Goal: Task Accomplishment & Management: Manage account settings

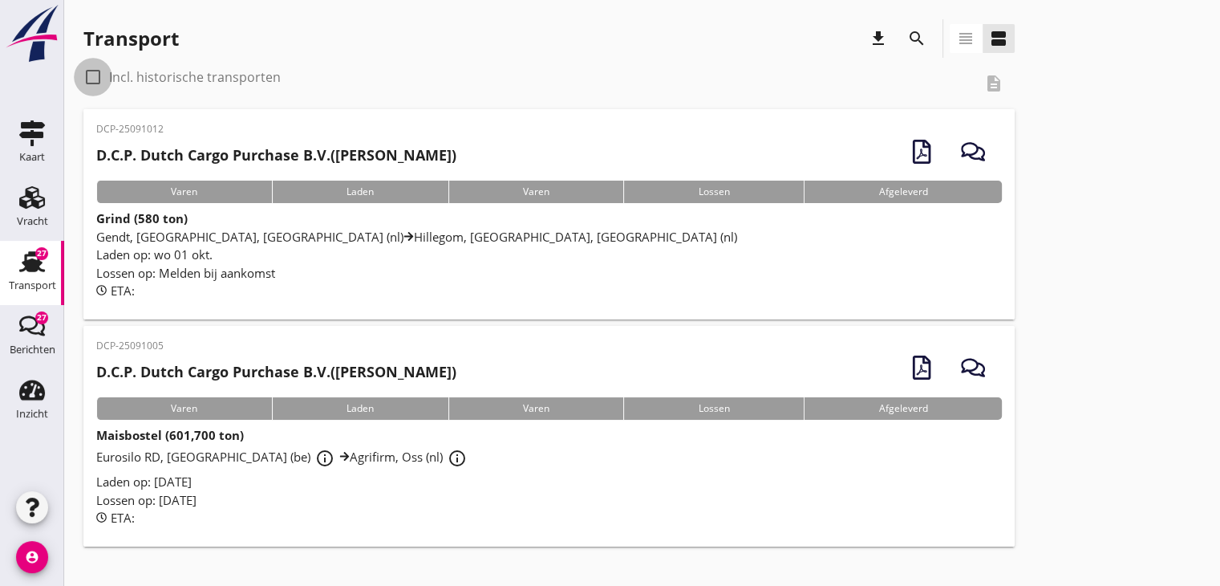
click at [91, 78] on div at bounding box center [92, 76] width 27 height 27
checkbox input "true"
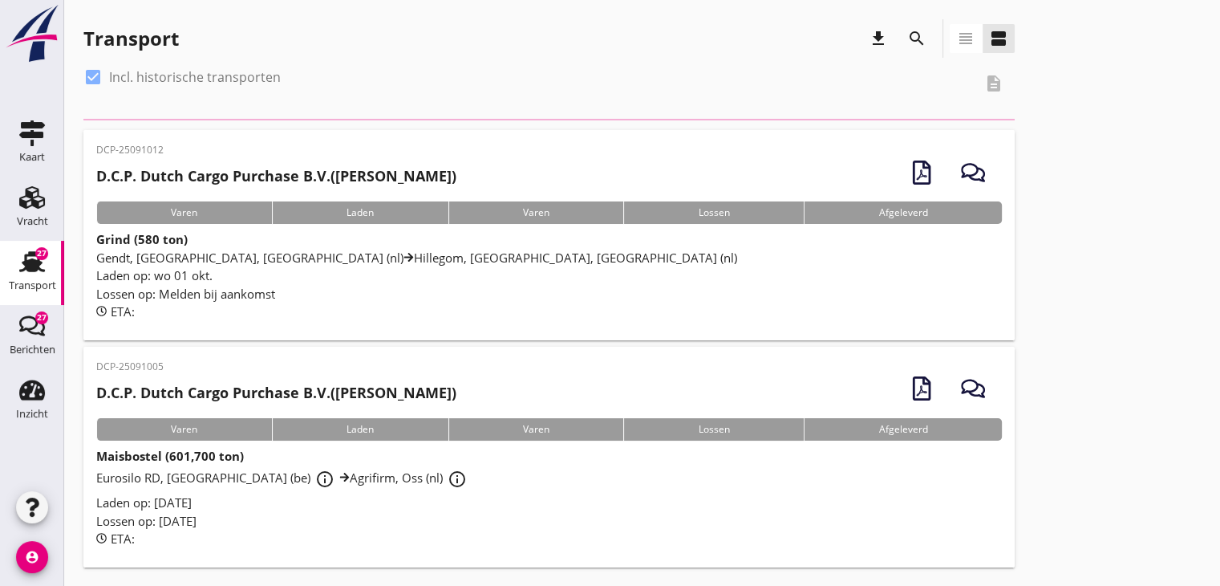
click at [29, 37] on img at bounding box center [32, 33] width 58 height 59
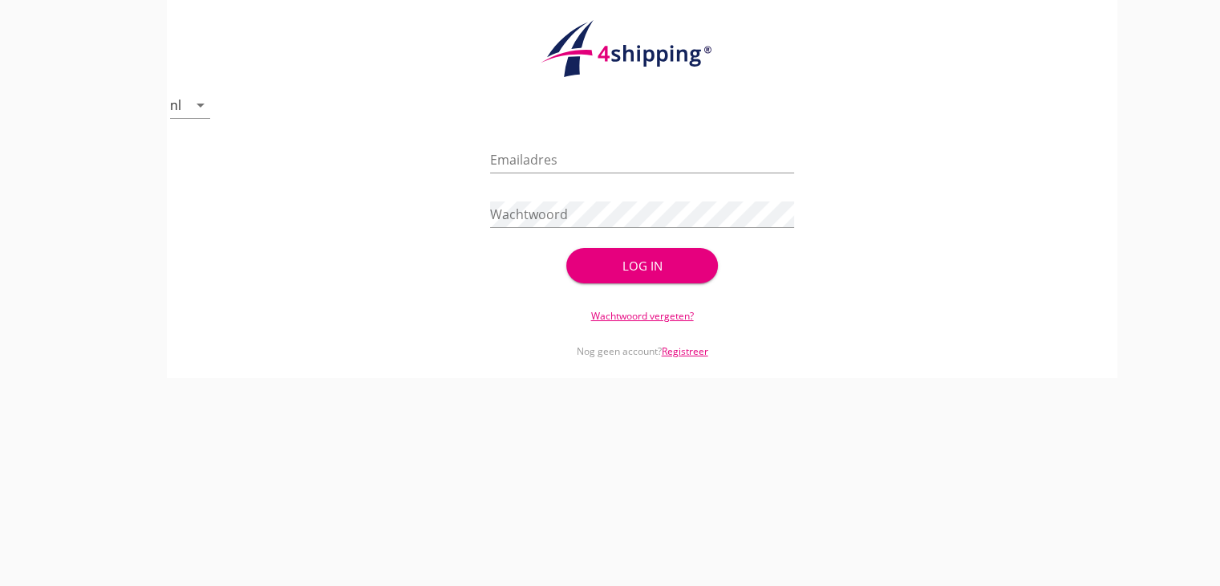
type input "[EMAIL_ADDRESS][DOMAIN_NAME]"
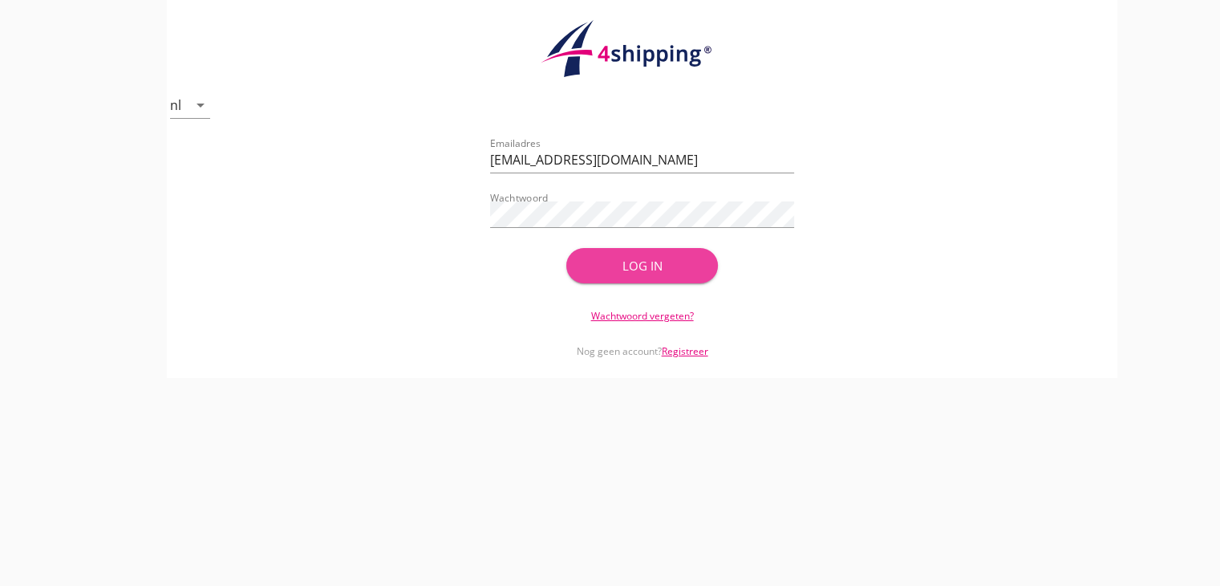
click at [652, 265] on div "Log in" at bounding box center [642, 266] width 101 height 18
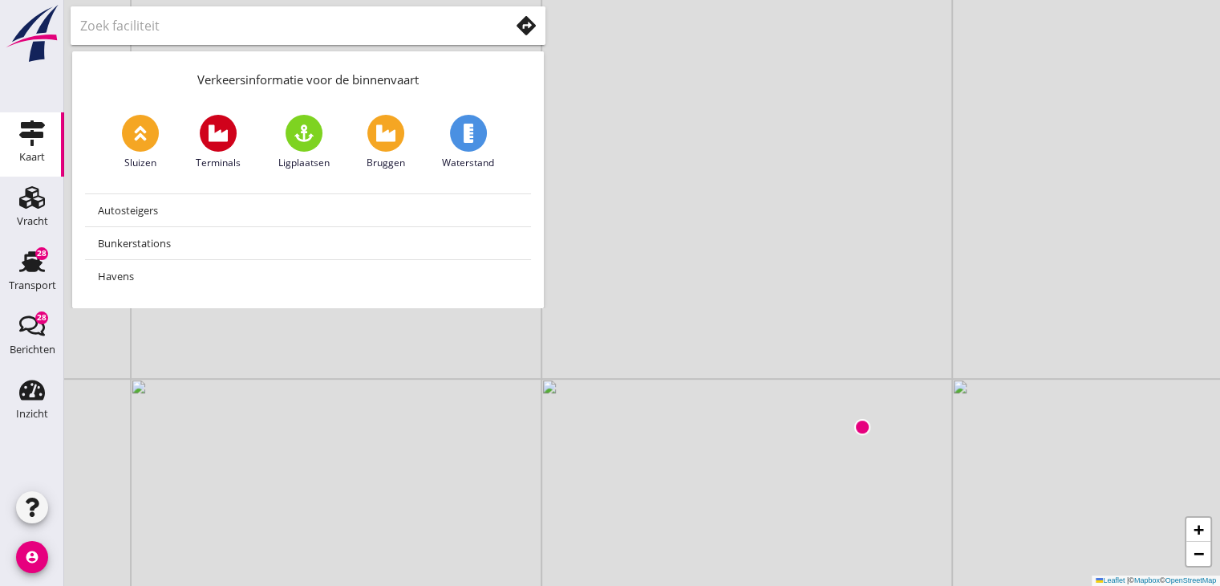
drag, startPoint x: 614, startPoint y: 118, endPoint x: 835, endPoint y: 252, distance: 258.2
click at [835, 252] on div "+ − Leaflet | © Mapbox © OpenStreetMap" at bounding box center [642, 293] width 1156 height 586
drag, startPoint x: 1005, startPoint y: 315, endPoint x: 298, endPoint y: 575, distance: 753.2
click at [275, 585] on html "No data available Inzicht Inzicht person Mijn profiel directions_boat Mijn schi…" at bounding box center [610, 293] width 1220 height 586
drag, startPoint x: 786, startPoint y: 264, endPoint x: 395, endPoint y: 389, distance: 411.1
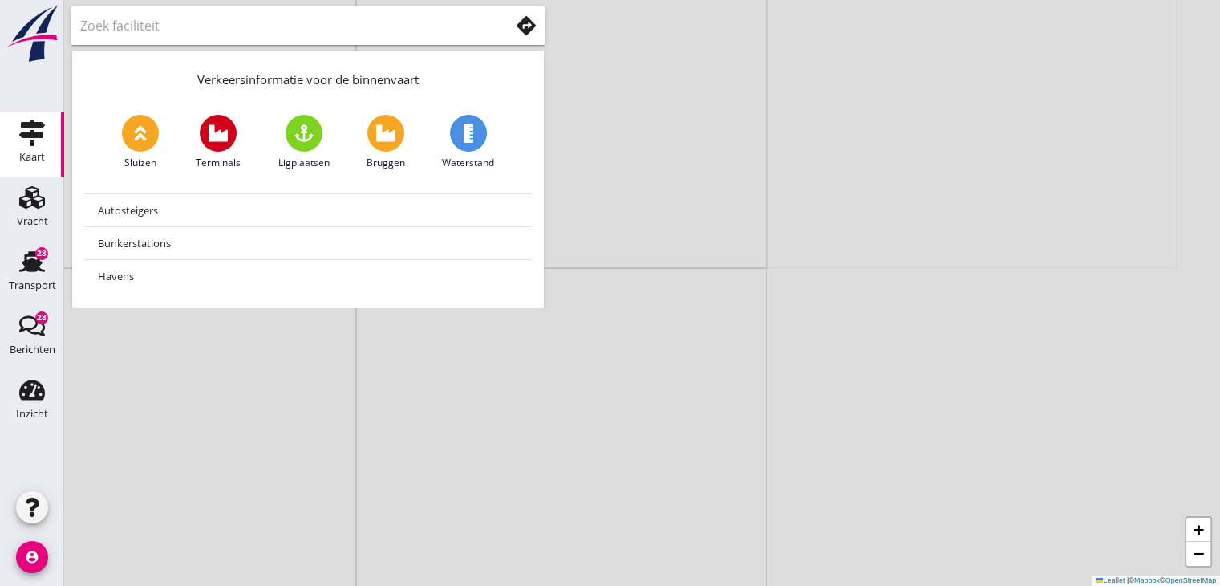
click at [321, 421] on div "+ − Leaflet | © Mapbox © OpenStreetMap" at bounding box center [642, 293] width 1156 height 586
drag, startPoint x: 1019, startPoint y: 303, endPoint x: 582, endPoint y: 481, distance: 472.5
click at [582, 481] on div "+ − Leaflet | © Mapbox © OpenStreetMap" at bounding box center [642, 293] width 1156 height 586
drag, startPoint x: 1021, startPoint y: 348, endPoint x: 835, endPoint y: 469, distance: 221.5
click at [835, 473] on div "+ − Leaflet | © Mapbox © OpenStreetMap" at bounding box center [642, 293] width 1156 height 586
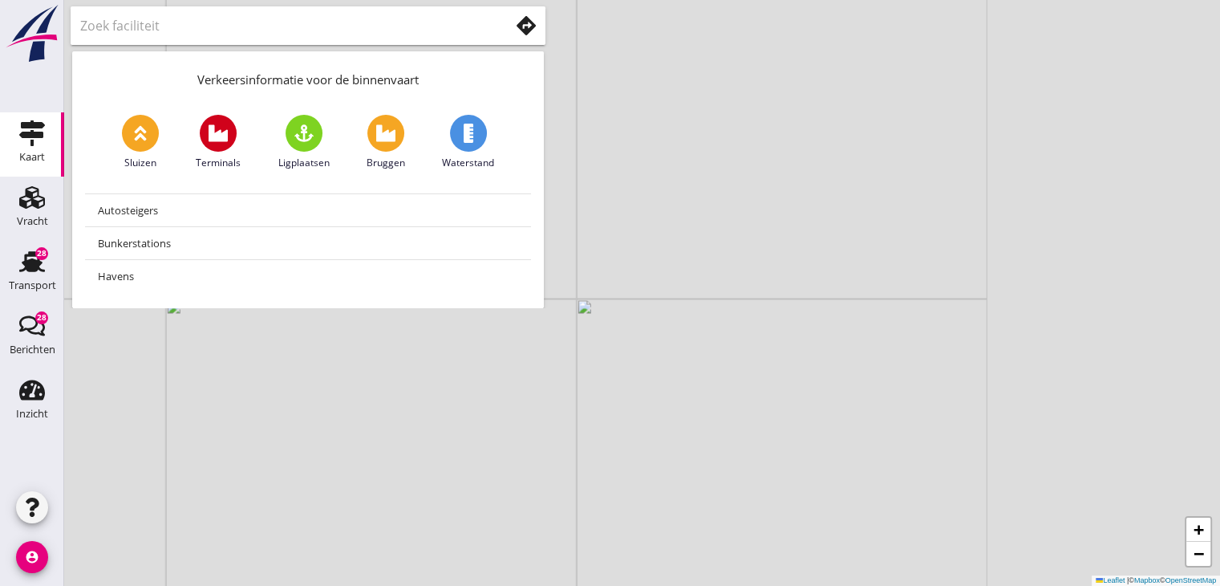
drag, startPoint x: 1148, startPoint y: 252, endPoint x: 765, endPoint y: 393, distance: 408.7
click at [765, 393] on div "+ − Leaflet | © Mapbox © OpenStreetMap" at bounding box center [642, 293] width 1156 height 586
drag, startPoint x: 948, startPoint y: 343, endPoint x: 594, endPoint y: 369, distance: 355.6
click at [594, 369] on div "+ − Leaflet | © Mapbox © OpenStreetMap" at bounding box center [642, 293] width 1156 height 586
drag, startPoint x: 963, startPoint y: 331, endPoint x: 632, endPoint y: 384, distance: 334.8
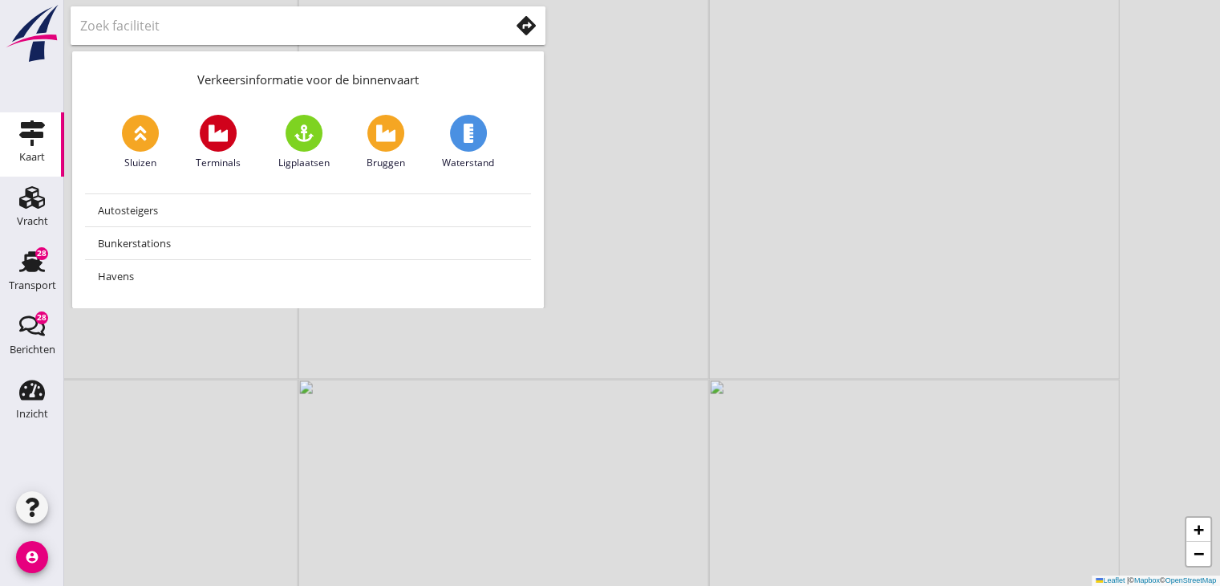
click at [632, 384] on div "+ − Leaflet | © Mapbox © OpenStreetMap" at bounding box center [642, 293] width 1156 height 586
drag, startPoint x: 1064, startPoint y: 172, endPoint x: 120, endPoint y: 217, distance: 944.8
click at [120, 217] on div "+ − Leaflet | © Mapbox © OpenStreetMap Verkeersinformatie voor de binnenvaart S…" at bounding box center [642, 293] width 1156 height 586
drag, startPoint x: 815, startPoint y: 238, endPoint x: 875, endPoint y: 169, distance: 91.0
click at [875, 169] on div "+ − Leaflet | © Mapbox © OpenStreetMap" at bounding box center [642, 293] width 1156 height 586
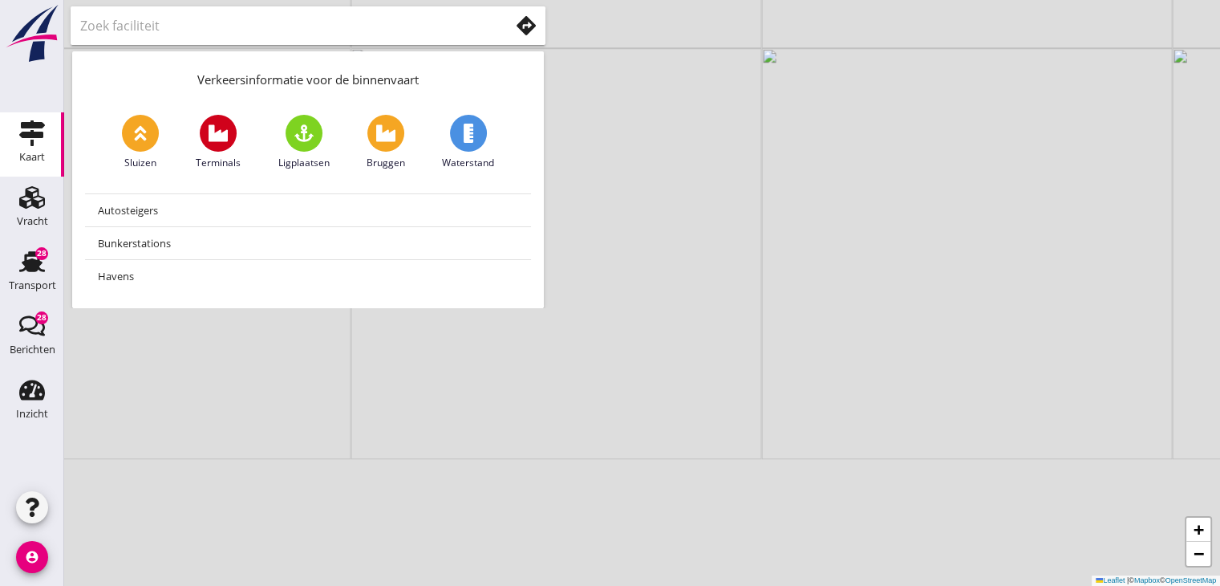
drag, startPoint x: 770, startPoint y: 471, endPoint x: 887, endPoint y: 169, distance: 323.7
click at [887, 169] on div "+ − Leaflet | © Mapbox © OpenStreetMap" at bounding box center [642, 293] width 1156 height 586
drag, startPoint x: 667, startPoint y: 287, endPoint x: 798, endPoint y: 607, distance: 345.9
click at [798, 585] on html "No data available Inzicht Inzicht person Mijn profiel directions_boat Mijn schi…" at bounding box center [610, 293] width 1220 height 586
drag, startPoint x: 564, startPoint y: 399, endPoint x: 769, endPoint y: 534, distance: 245.0
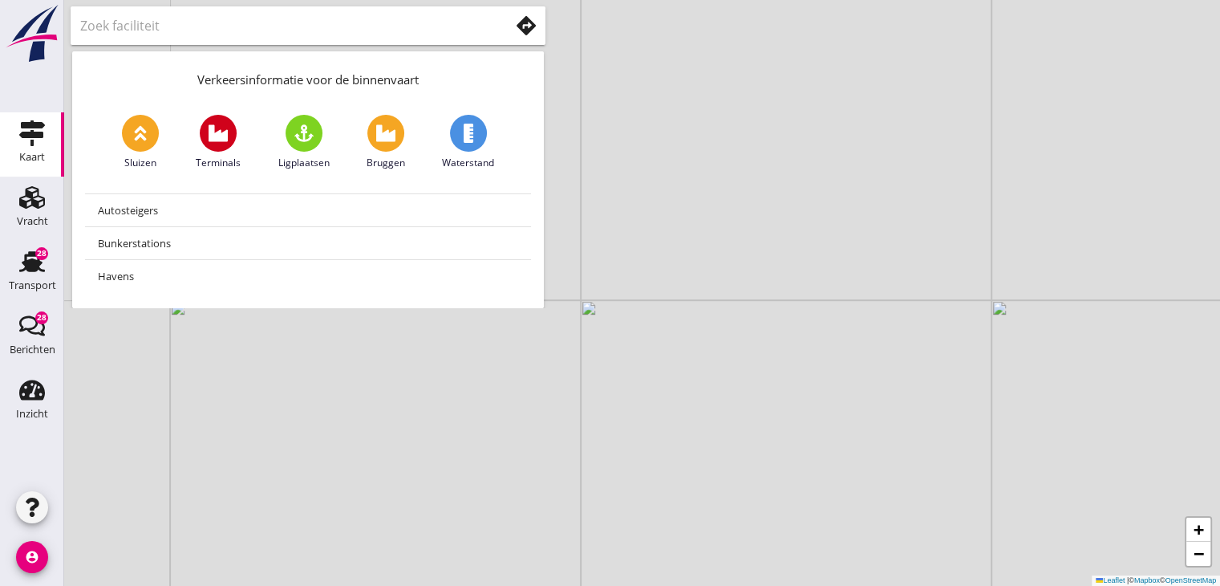
click at [769, 534] on div "+ − Leaflet | © Mapbox © OpenStreetMap" at bounding box center [642, 293] width 1156 height 586
drag, startPoint x: 616, startPoint y: 481, endPoint x: 694, endPoint y: 323, distance: 176.9
click at [694, 323] on div "+ − Leaflet | © Mapbox © OpenStreetMap" at bounding box center [642, 293] width 1156 height 586
drag, startPoint x: 635, startPoint y: 414, endPoint x: 780, endPoint y: 485, distance: 161.8
click at [780, 485] on div "+ − Leaflet | © Mapbox © OpenStreetMap" at bounding box center [642, 293] width 1156 height 586
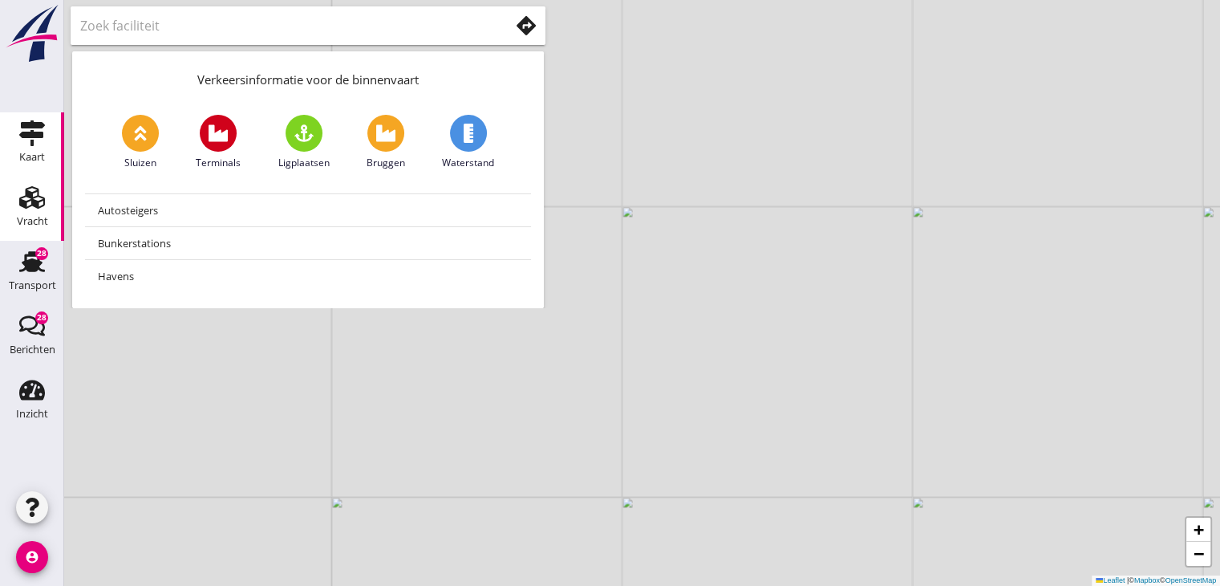
click at [8, 209] on link "Vracht Vracht" at bounding box center [32, 209] width 64 height 64
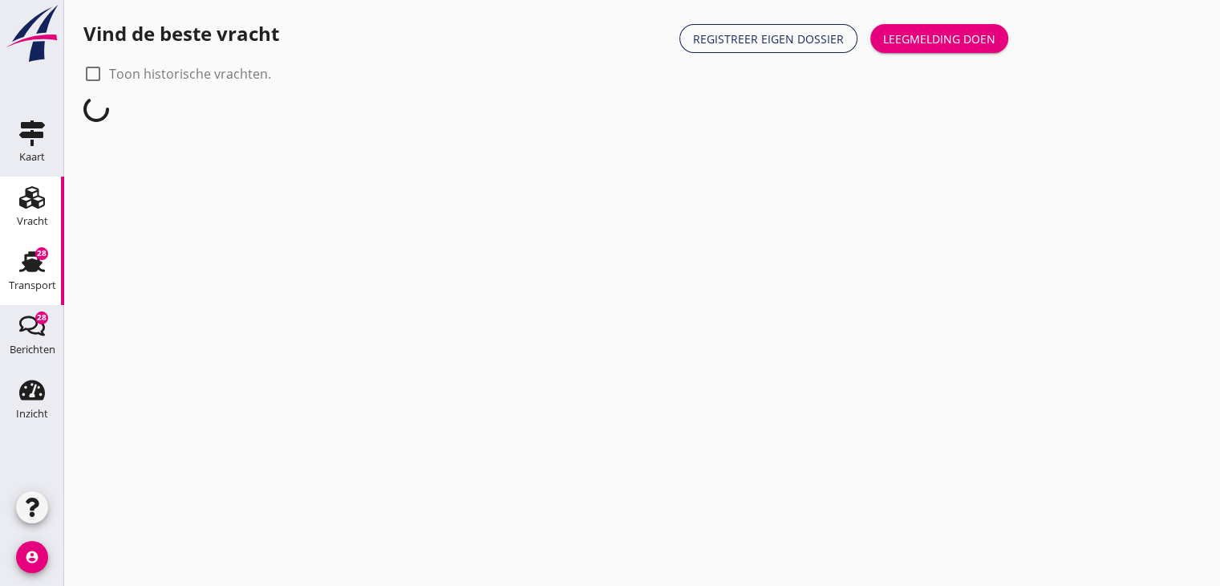
click at [22, 260] on icon "Transport" at bounding box center [32, 262] width 26 height 26
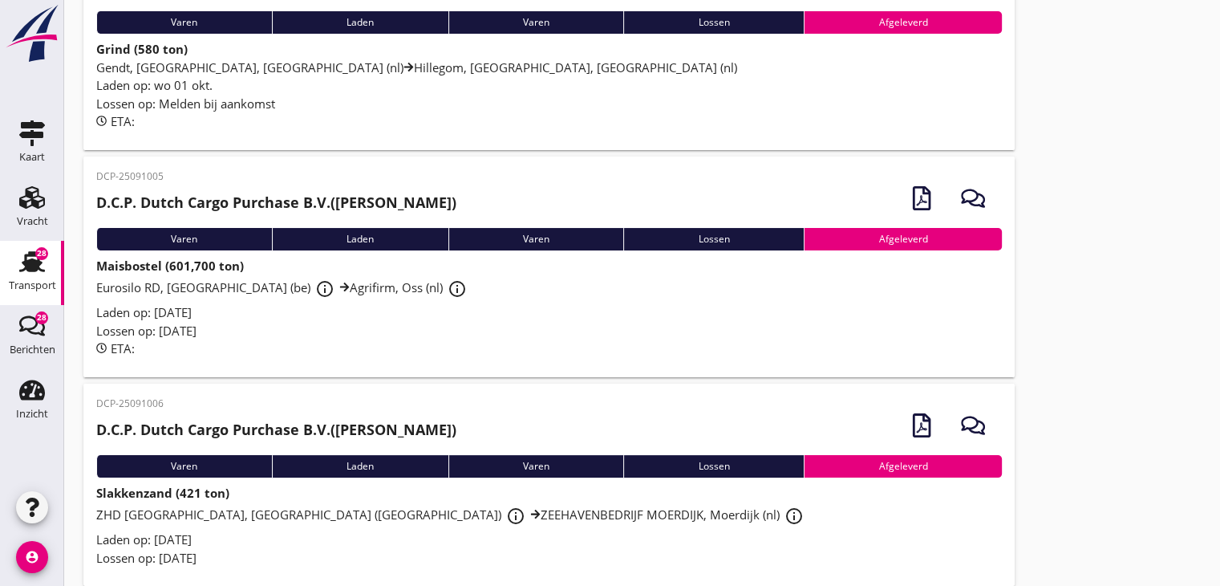
scroll to position [241, 0]
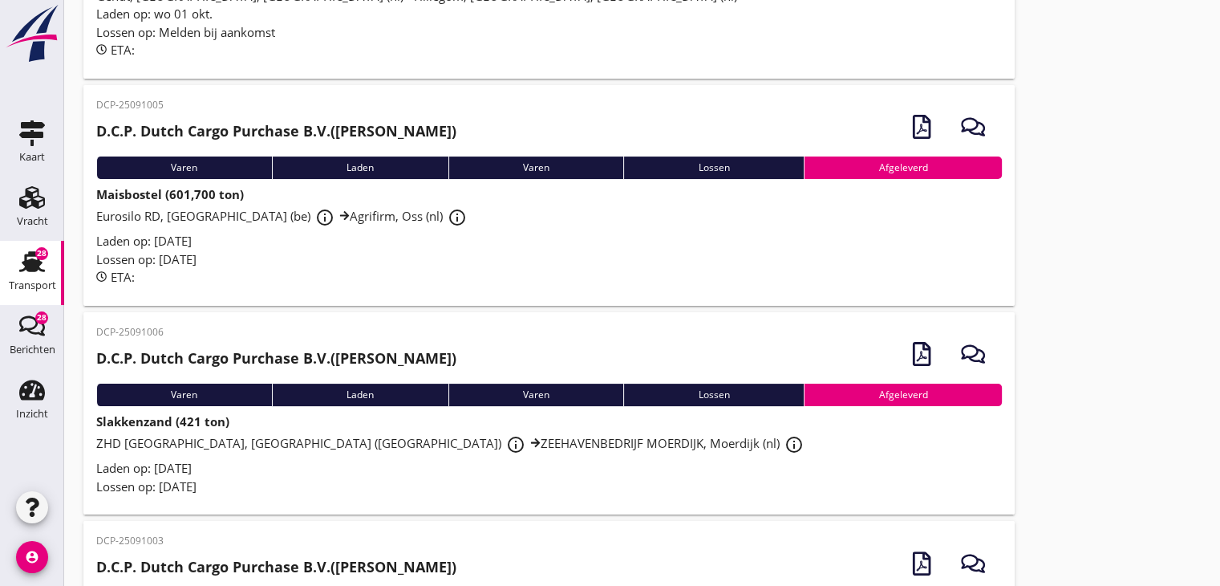
click at [440, 445] on span "ZHD [GEOGRAPHIC_DATA], [GEOGRAPHIC_DATA] (nl) info_outline ZEEHAVENBEDRIJF MOER…" at bounding box center [452, 443] width 713 height 16
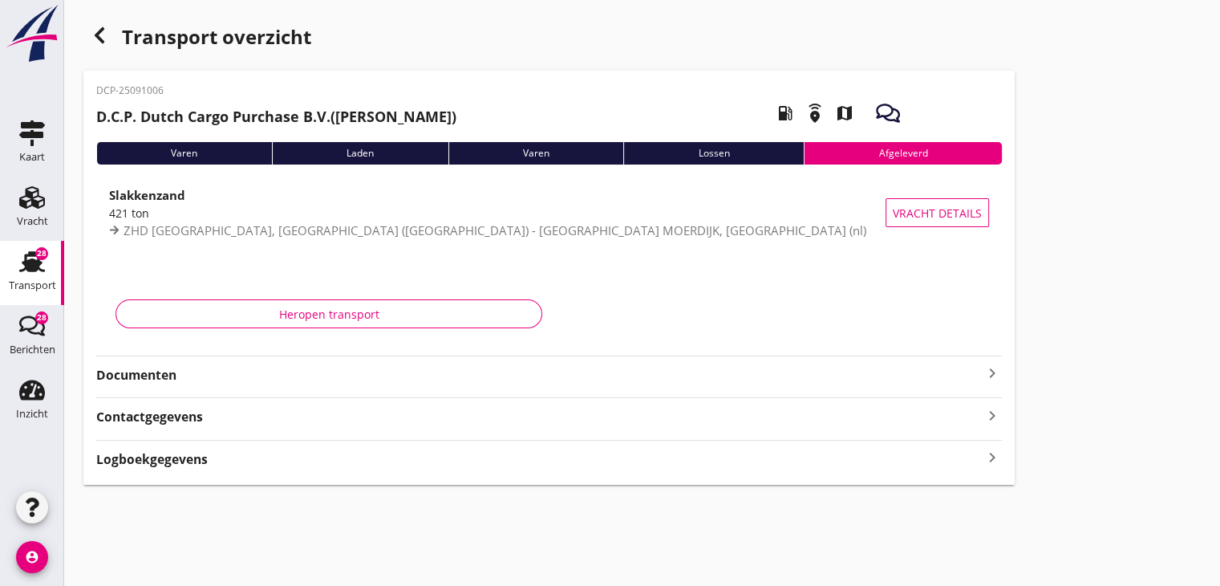
click at [510, 386] on div "DCP-25091006 D.C.P. Dutch Cargo Purchase B.V. ([PERSON_NAME]) local_gas_station…" at bounding box center [549, 278] width 932 height 414
click at [992, 372] on icon "keyboard_arrow_right" at bounding box center [992, 373] width 19 height 19
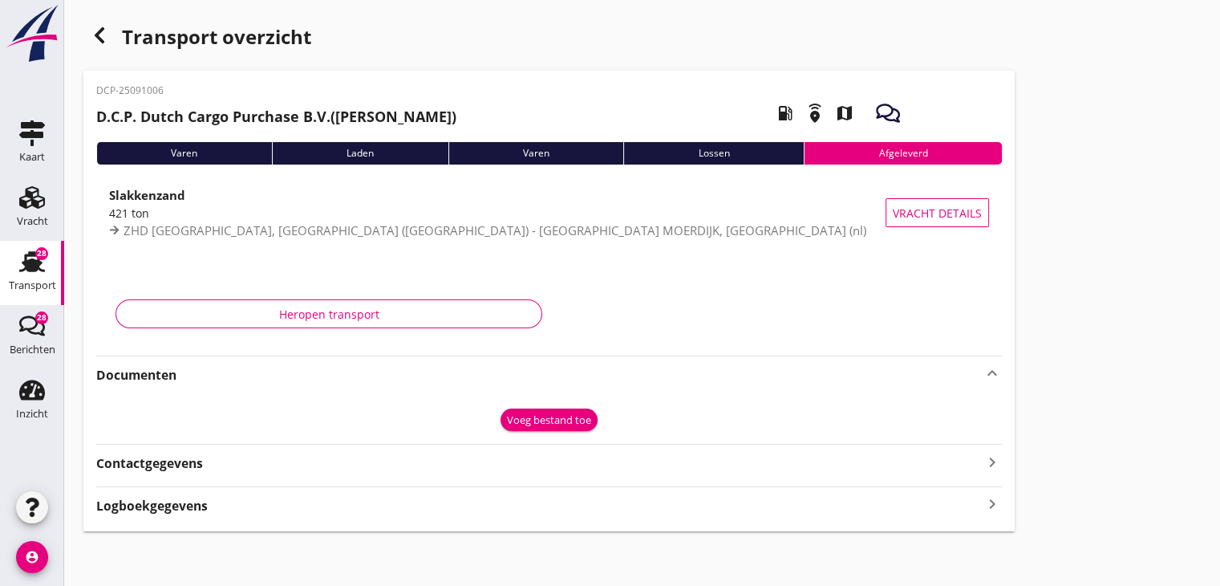
click at [547, 412] on div "Voeg bestand toe" at bounding box center [549, 420] width 84 height 16
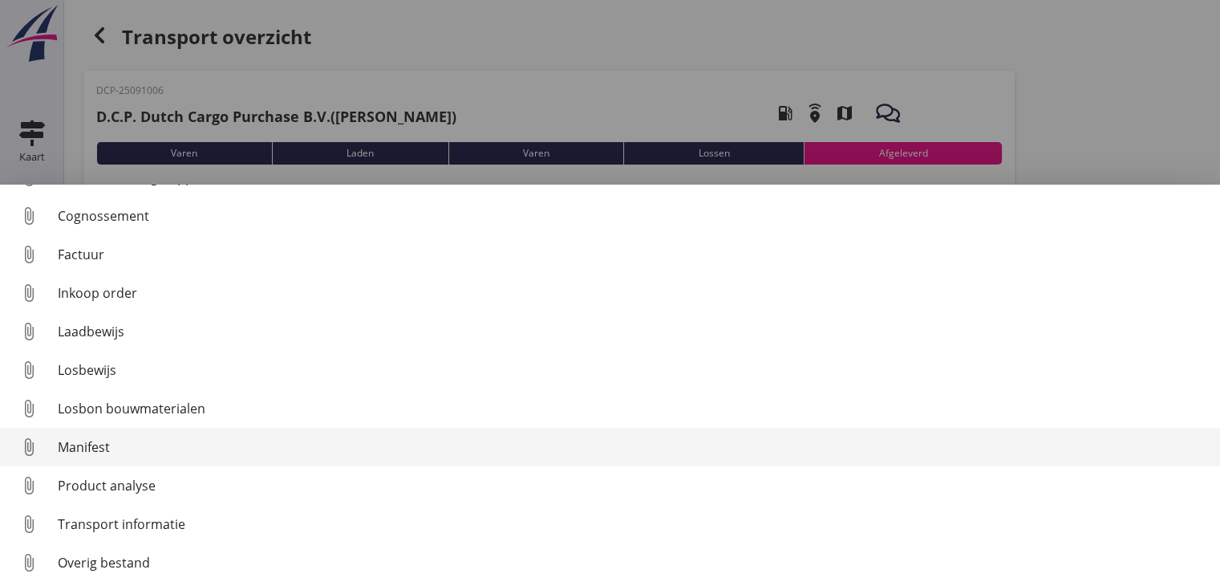
scroll to position [74, 0]
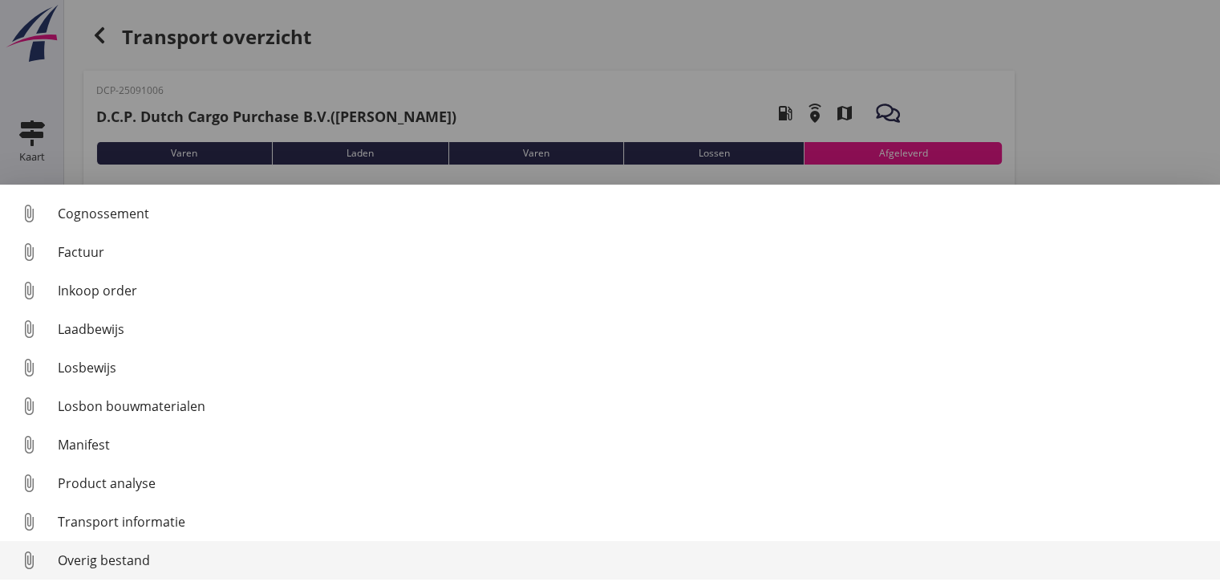
click at [141, 555] on div "Overig bestand" at bounding box center [633, 559] width 1150 height 19
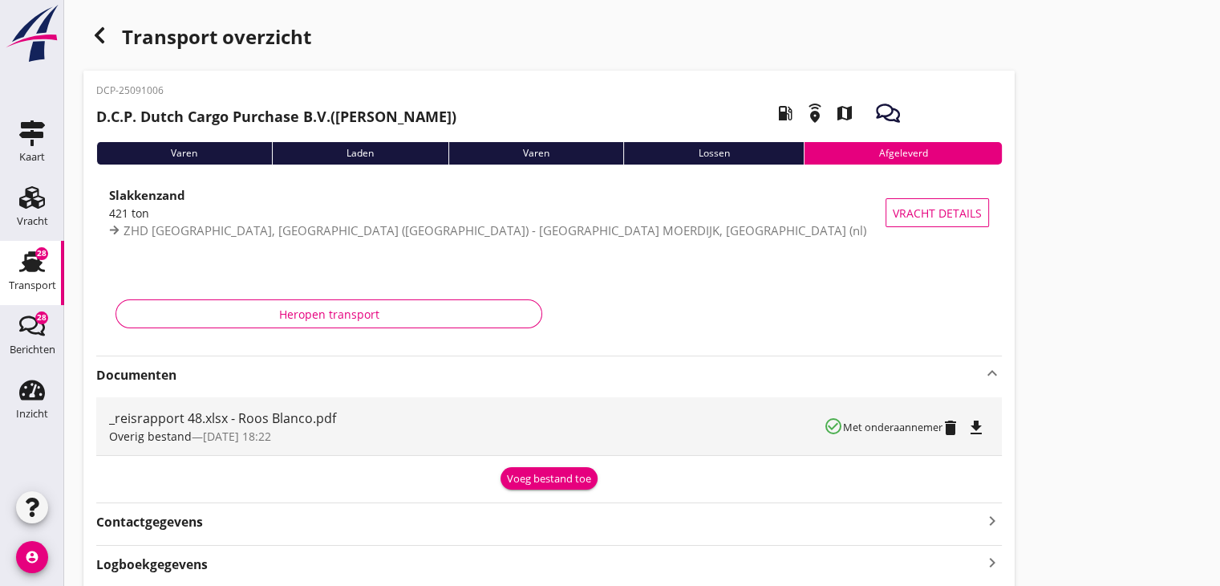
click at [22, 274] on icon "Transport" at bounding box center [32, 262] width 26 height 26
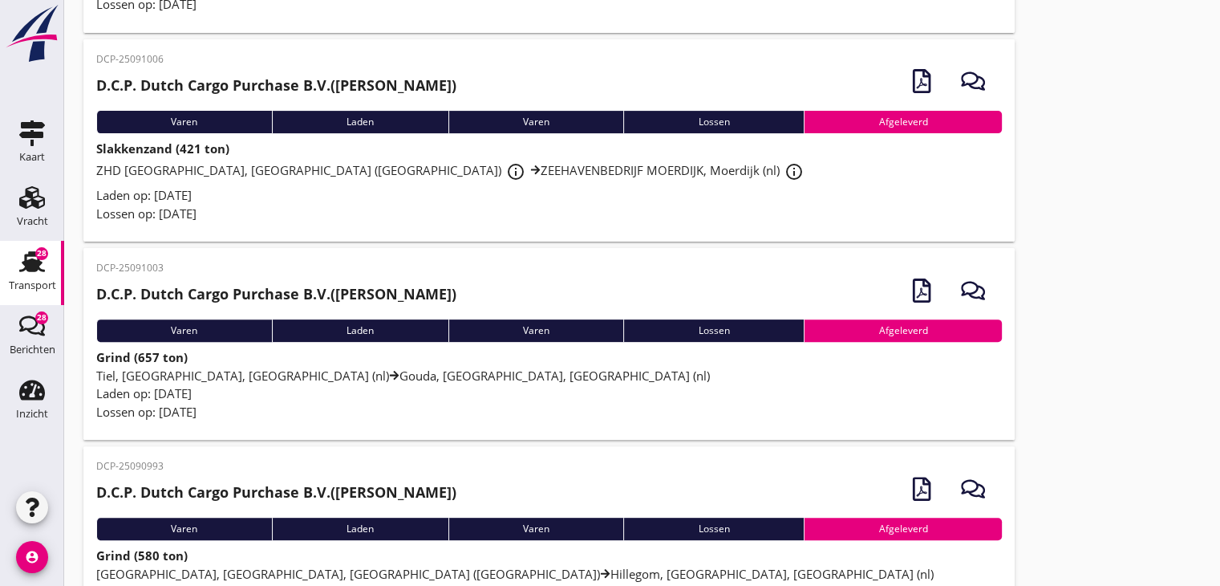
scroll to position [481, 0]
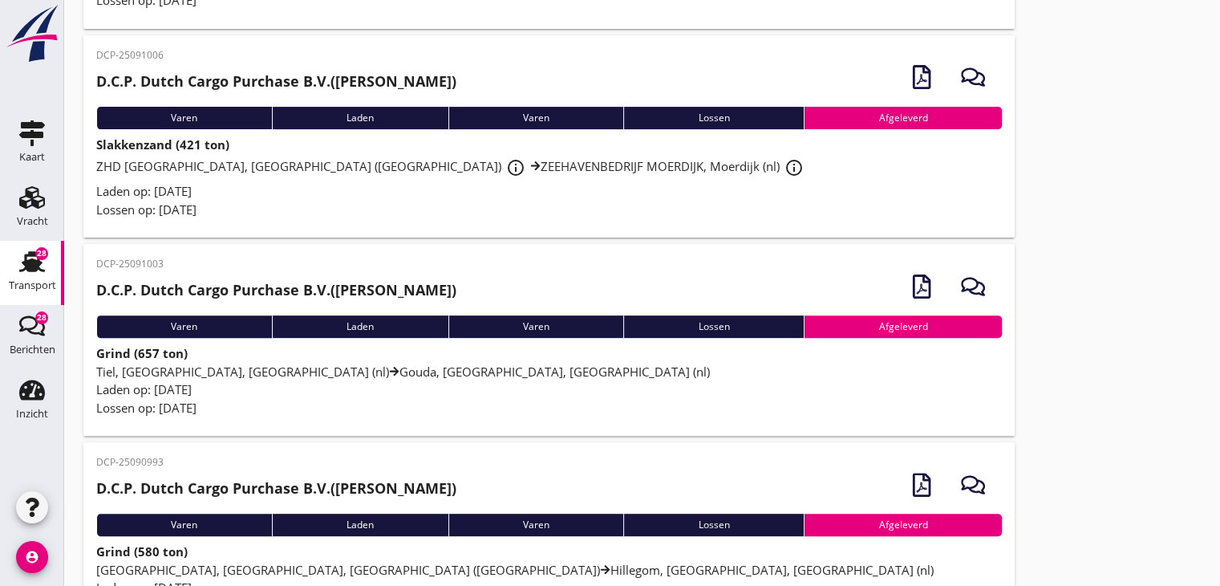
click at [320, 399] on div "Lossen op: [DATE]" at bounding box center [549, 408] width 906 height 18
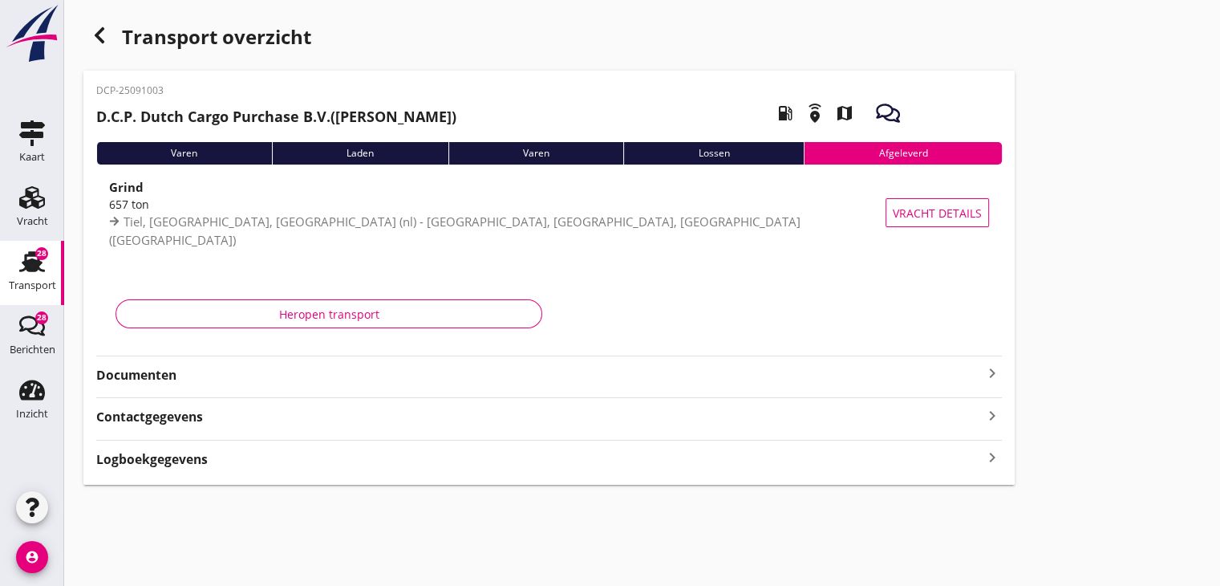
click at [985, 380] on icon "keyboard_arrow_right" at bounding box center [992, 373] width 19 height 19
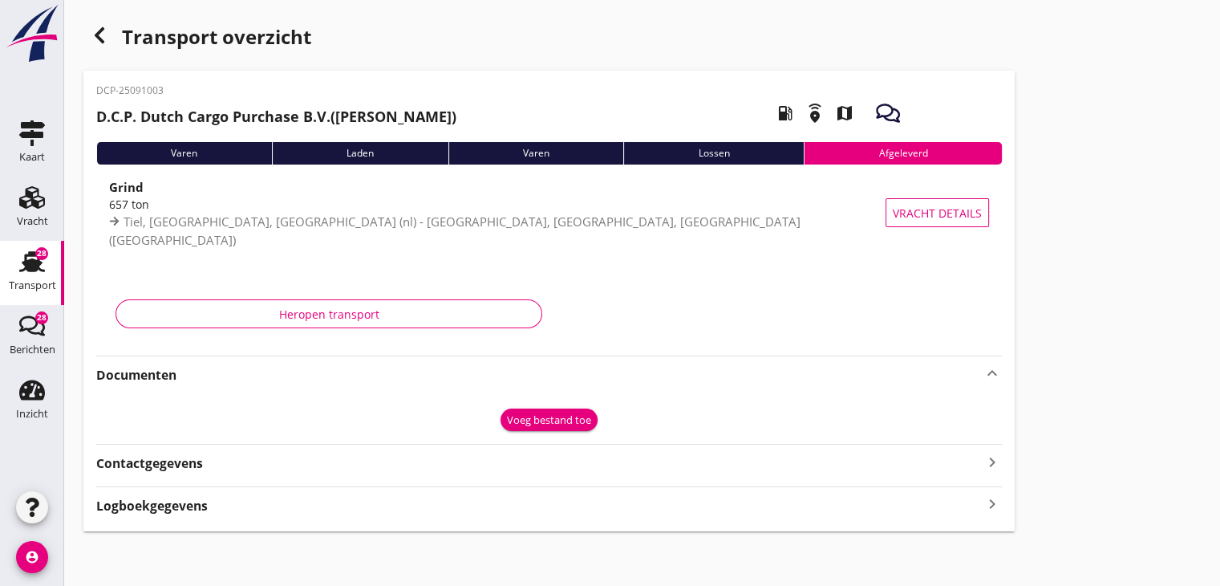
click at [514, 426] on div "Voeg bestand toe" at bounding box center [549, 420] width 84 height 16
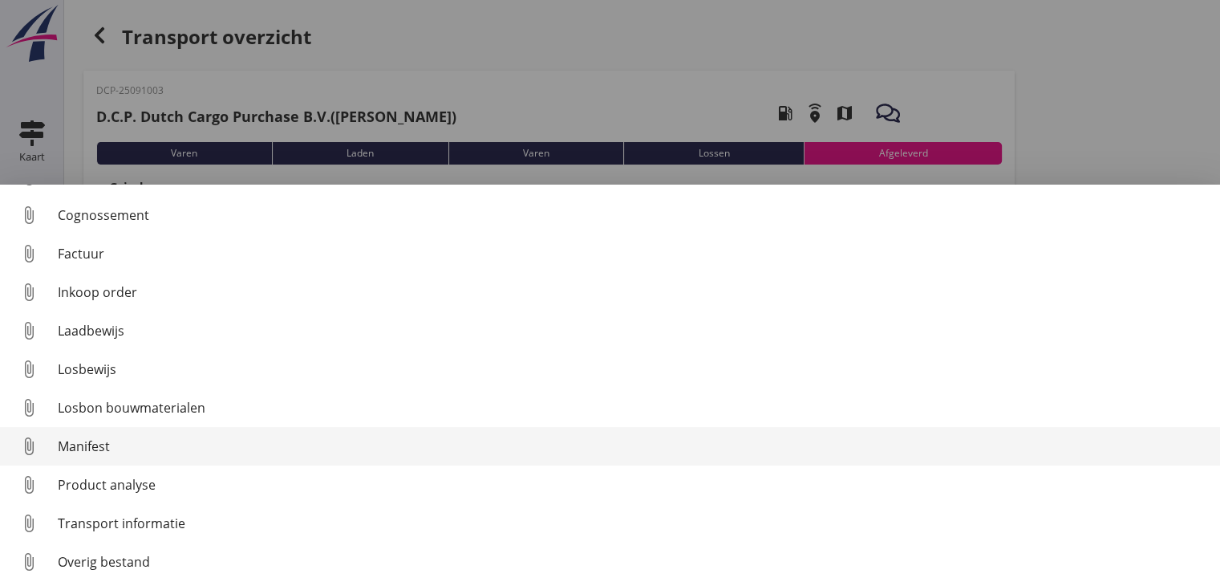
scroll to position [74, 0]
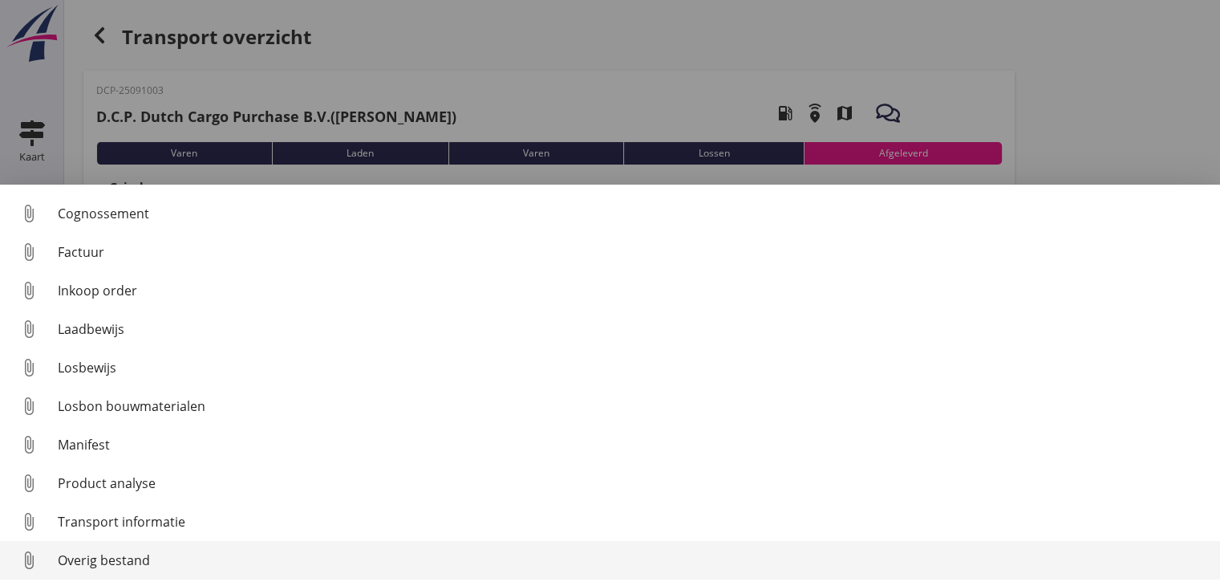
click at [225, 555] on div "Overig bestand" at bounding box center [633, 559] width 1150 height 19
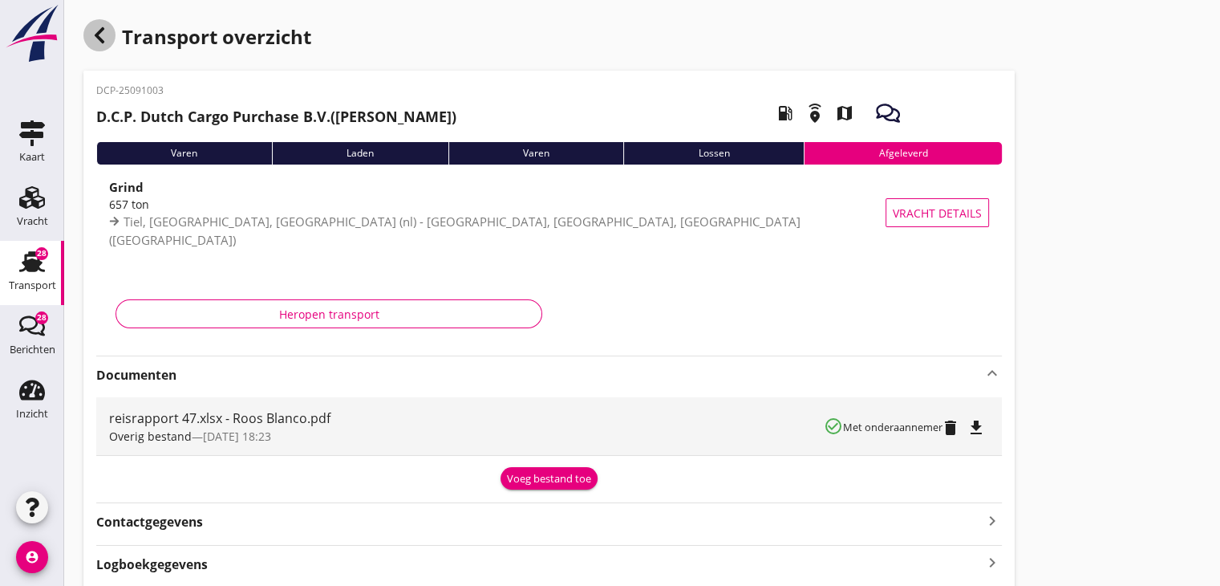
click at [91, 41] on icon "button" at bounding box center [99, 35] width 19 height 19
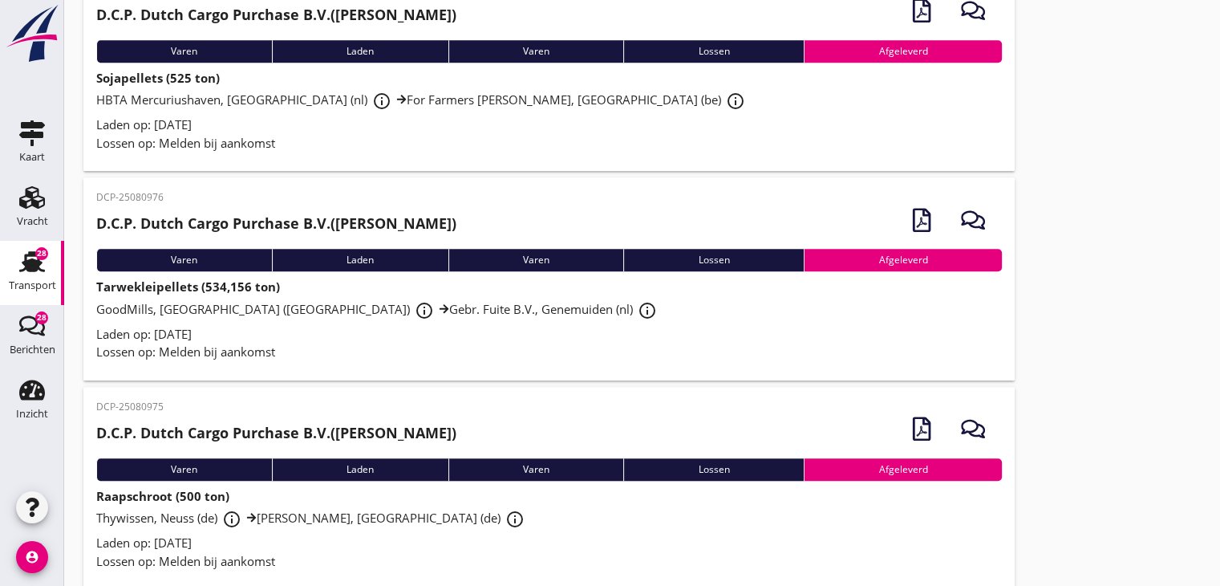
scroll to position [1364, 0]
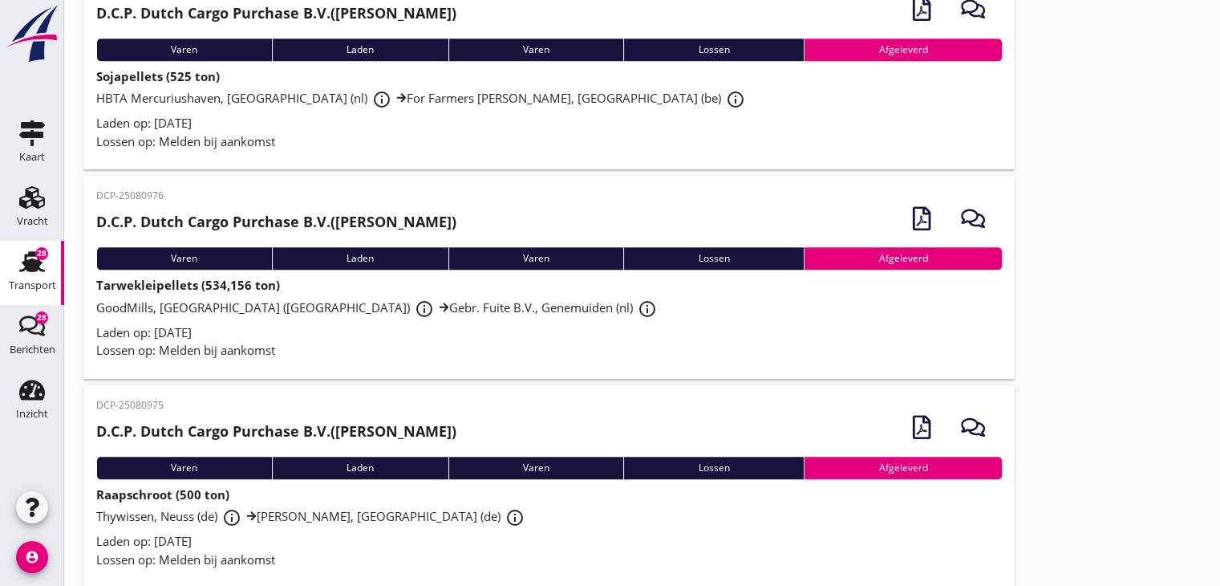
click at [435, 307] on span "GoodMills, [GEOGRAPHIC_DATA] ([GEOGRAPHIC_DATA]) info_outline Gebr. Fuite B.V.,…" at bounding box center [379, 307] width 566 height 16
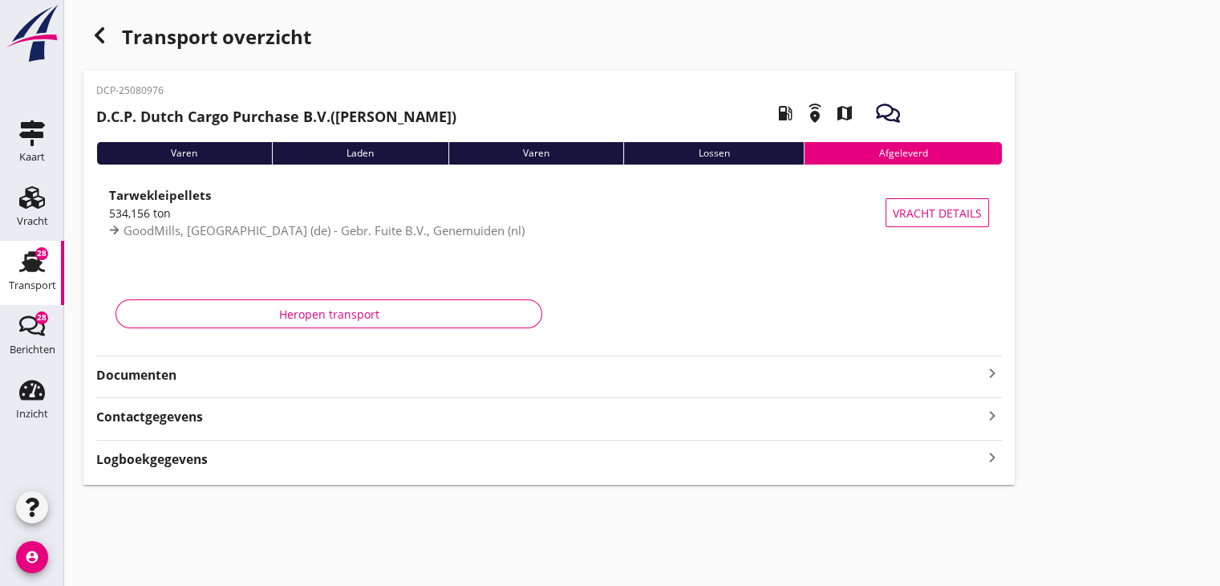
click at [460, 384] on strong "Documenten" at bounding box center [539, 375] width 887 height 18
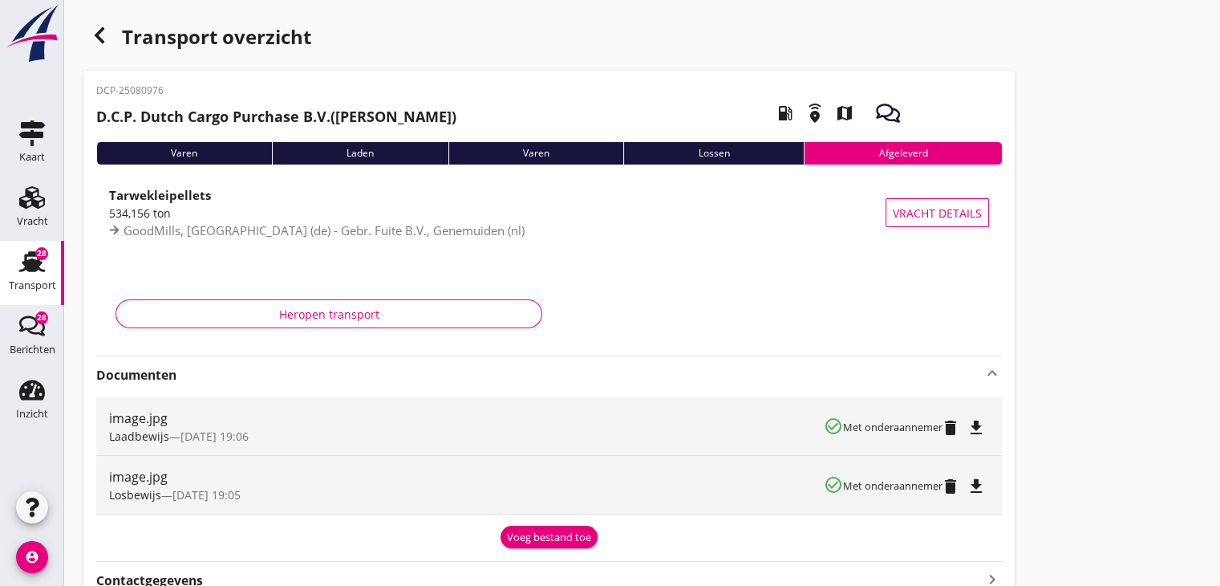
click at [540, 527] on button "Voeg bestand toe" at bounding box center [549, 537] width 97 height 22
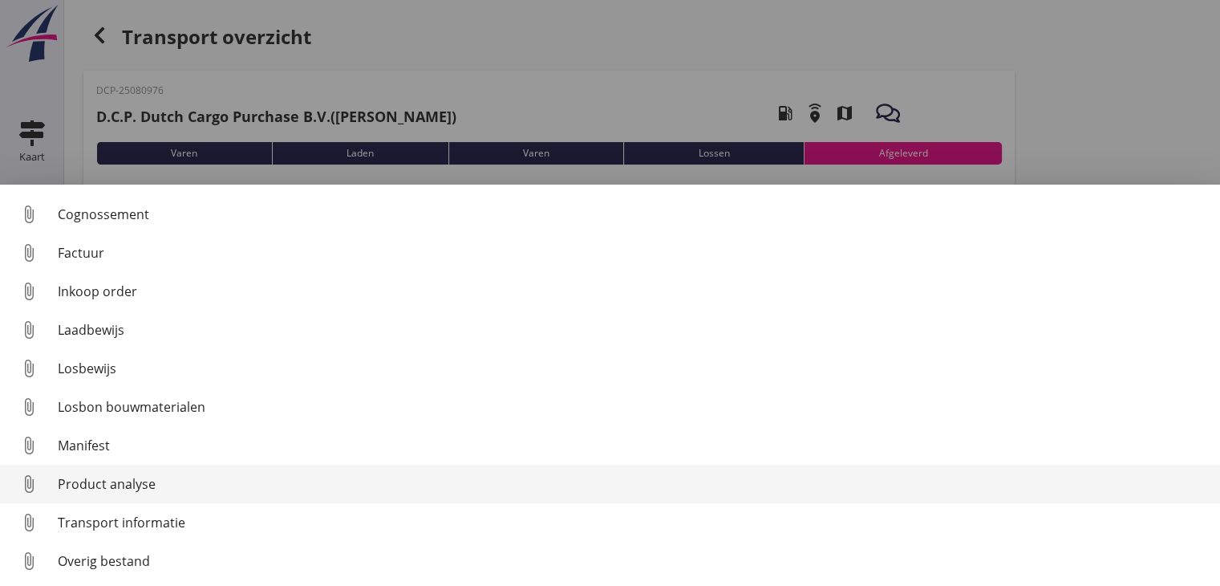
scroll to position [74, 0]
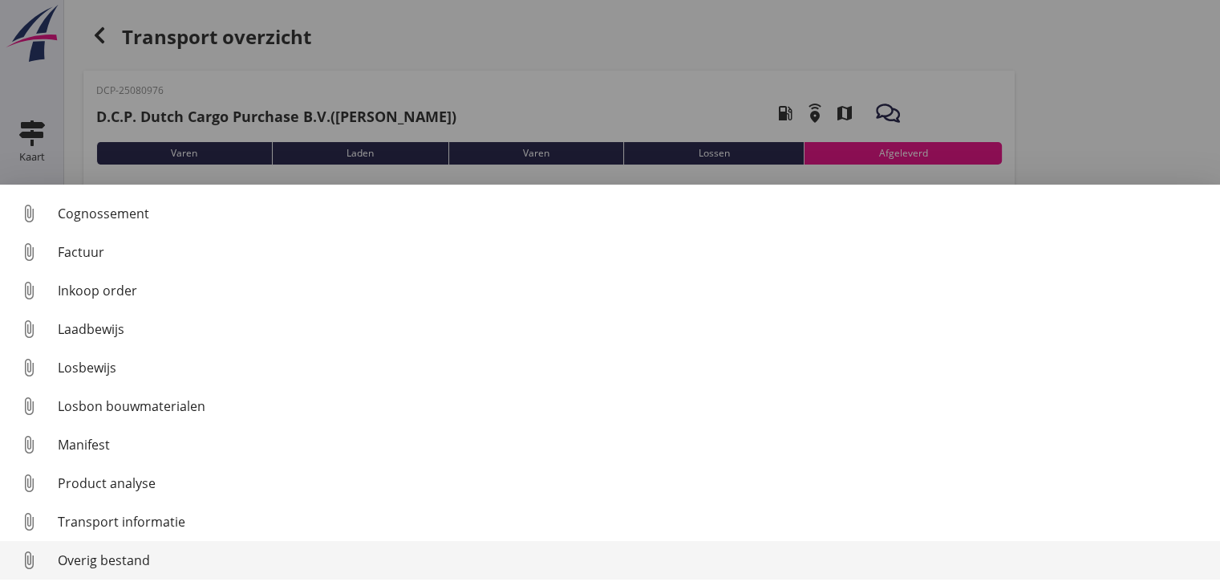
click at [213, 548] on link "attach_file Overig bestand" at bounding box center [610, 560] width 1220 height 39
